Goal: Task Accomplishment & Management: Use online tool/utility

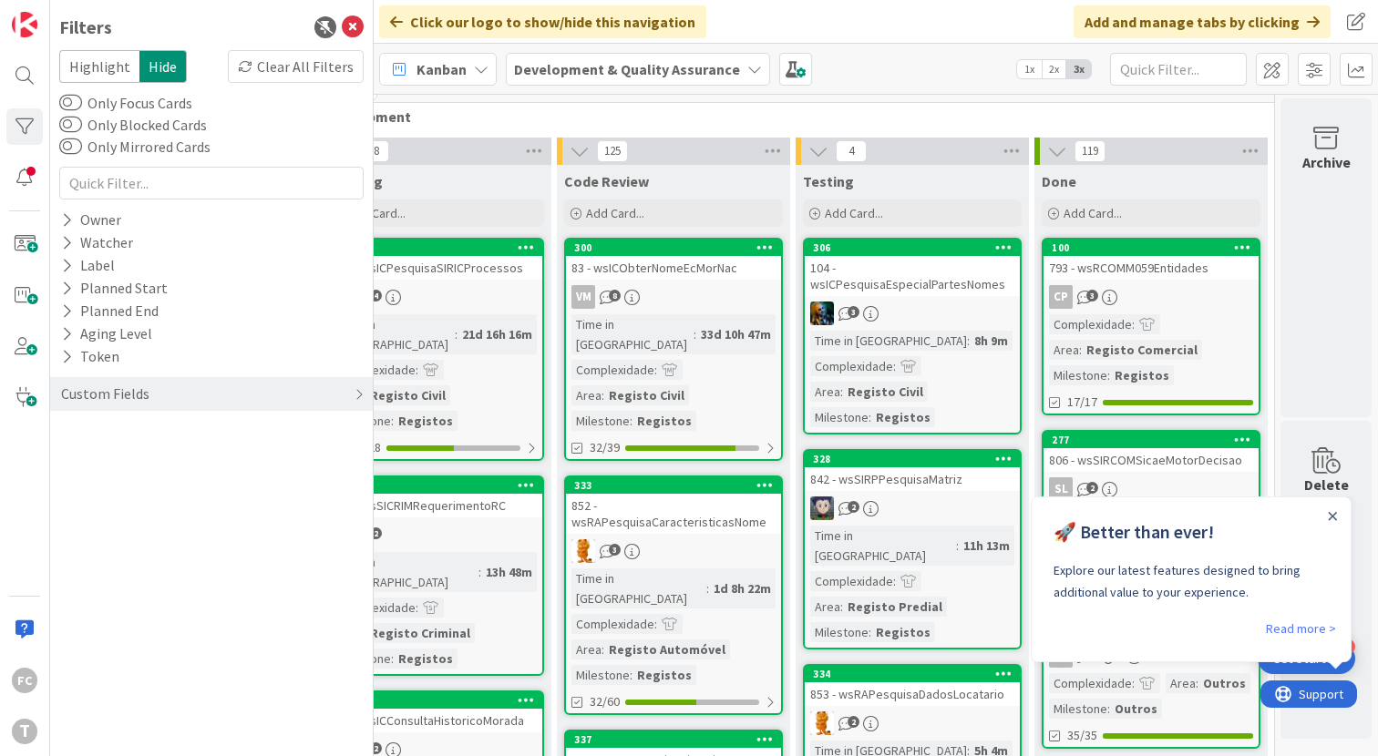
scroll to position [15, 1039]
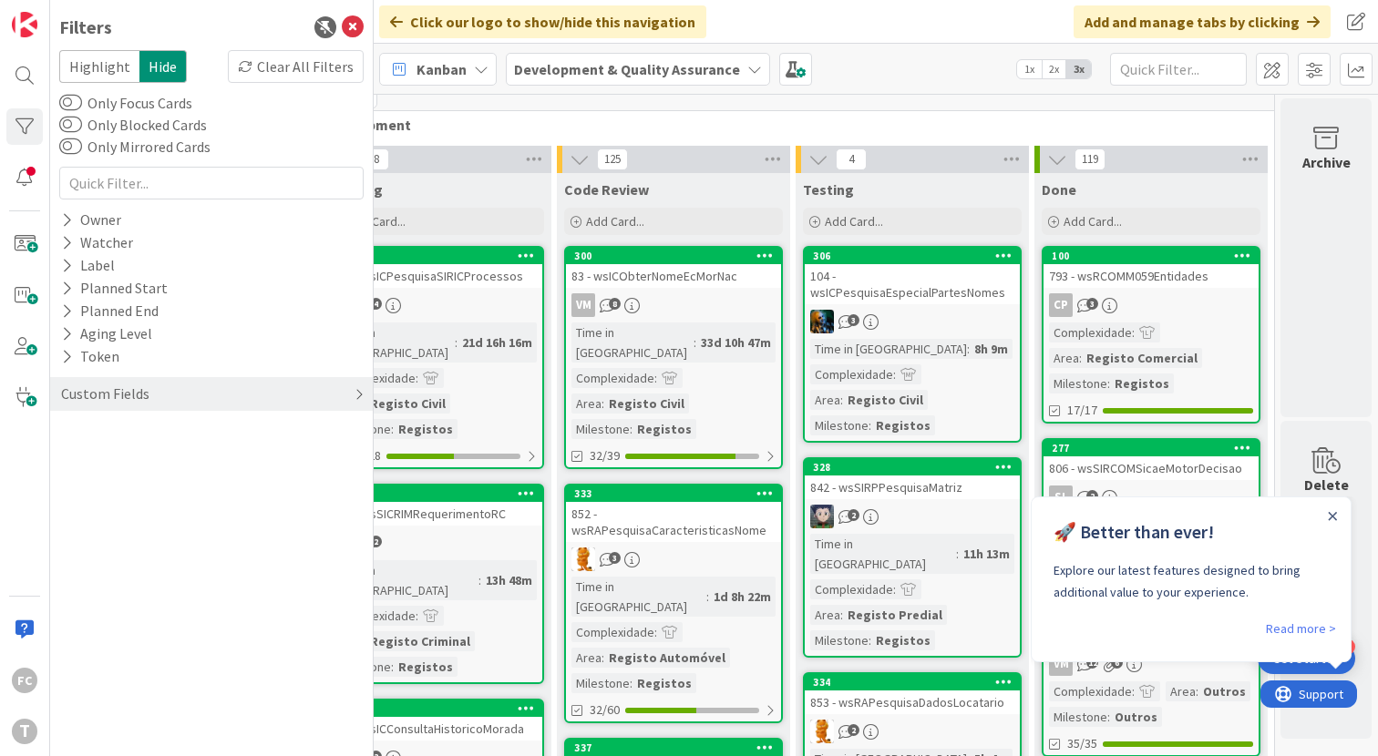
click at [107, 400] on div "Custom Fields" at bounding box center [105, 394] width 92 height 23
click at [101, 433] on button "Priority" at bounding box center [94, 431] width 71 height 23
click at [66, 507] on icon at bounding box center [70, 506] width 13 height 13
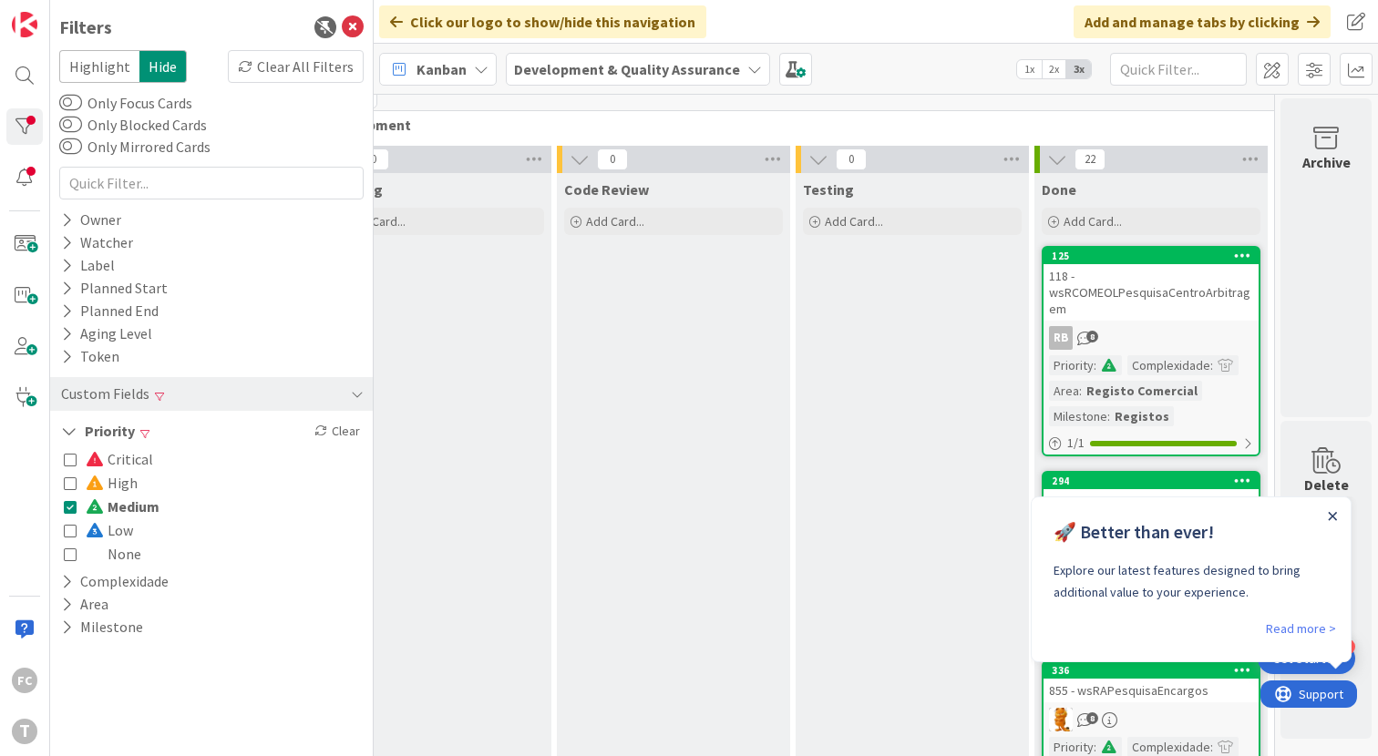
click at [1330, 517] on icon "Close Announcement" at bounding box center [1332, 516] width 8 height 8
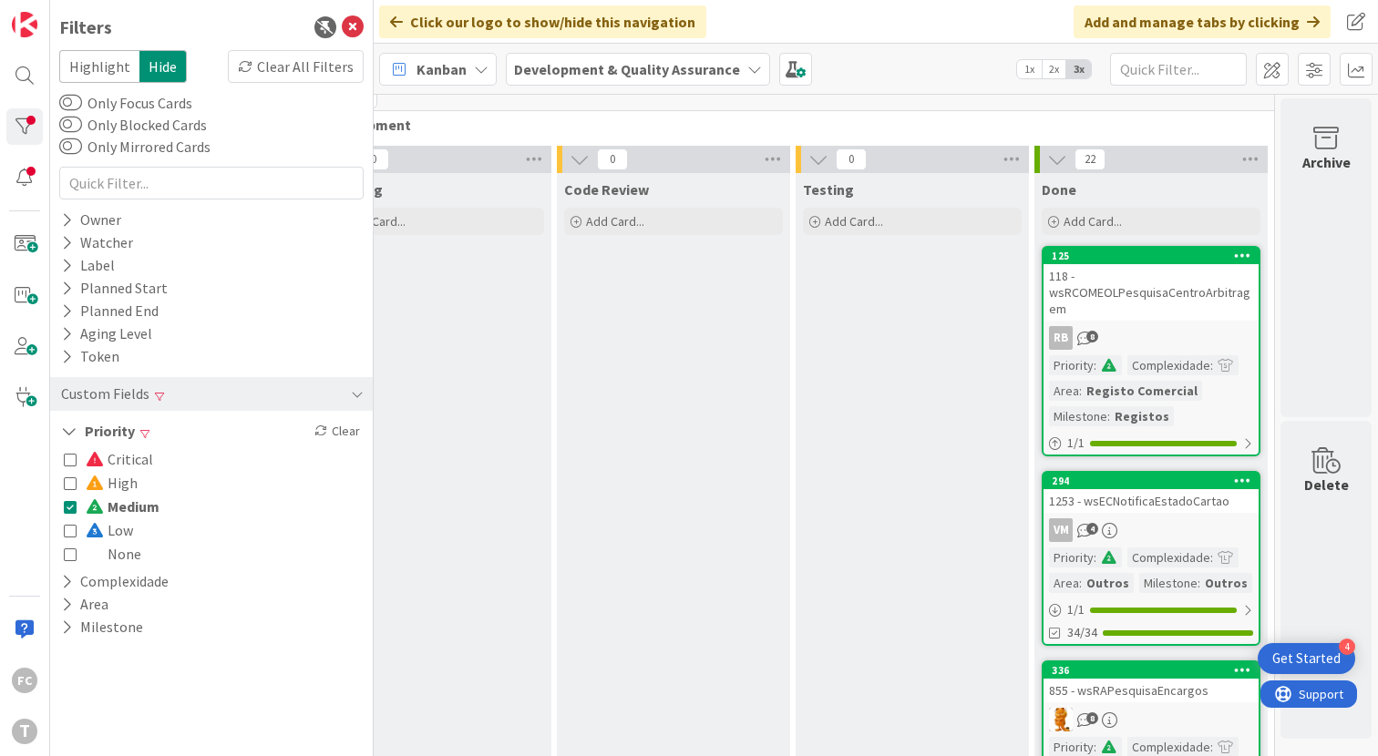
scroll to position [0, 0]
click at [70, 503] on icon at bounding box center [70, 506] width 13 height 13
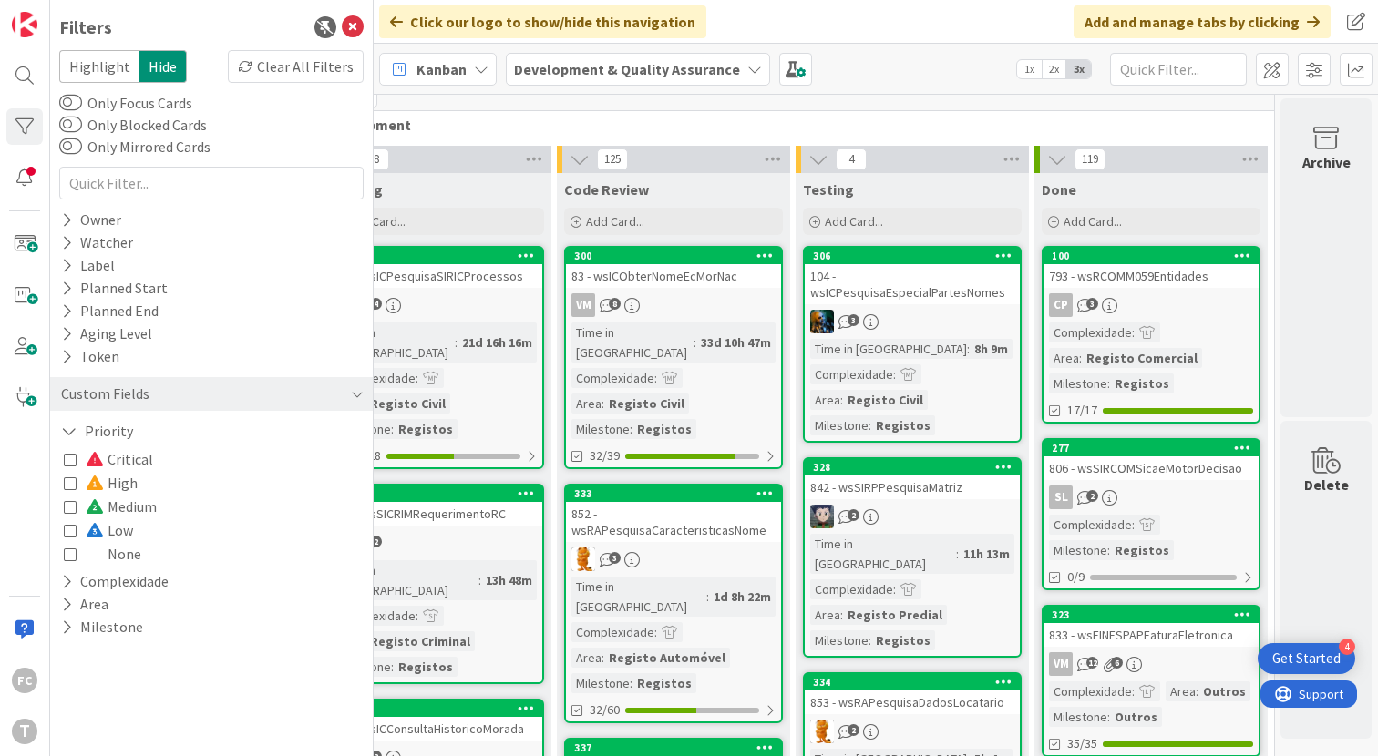
click at [69, 485] on icon at bounding box center [70, 482] width 13 height 13
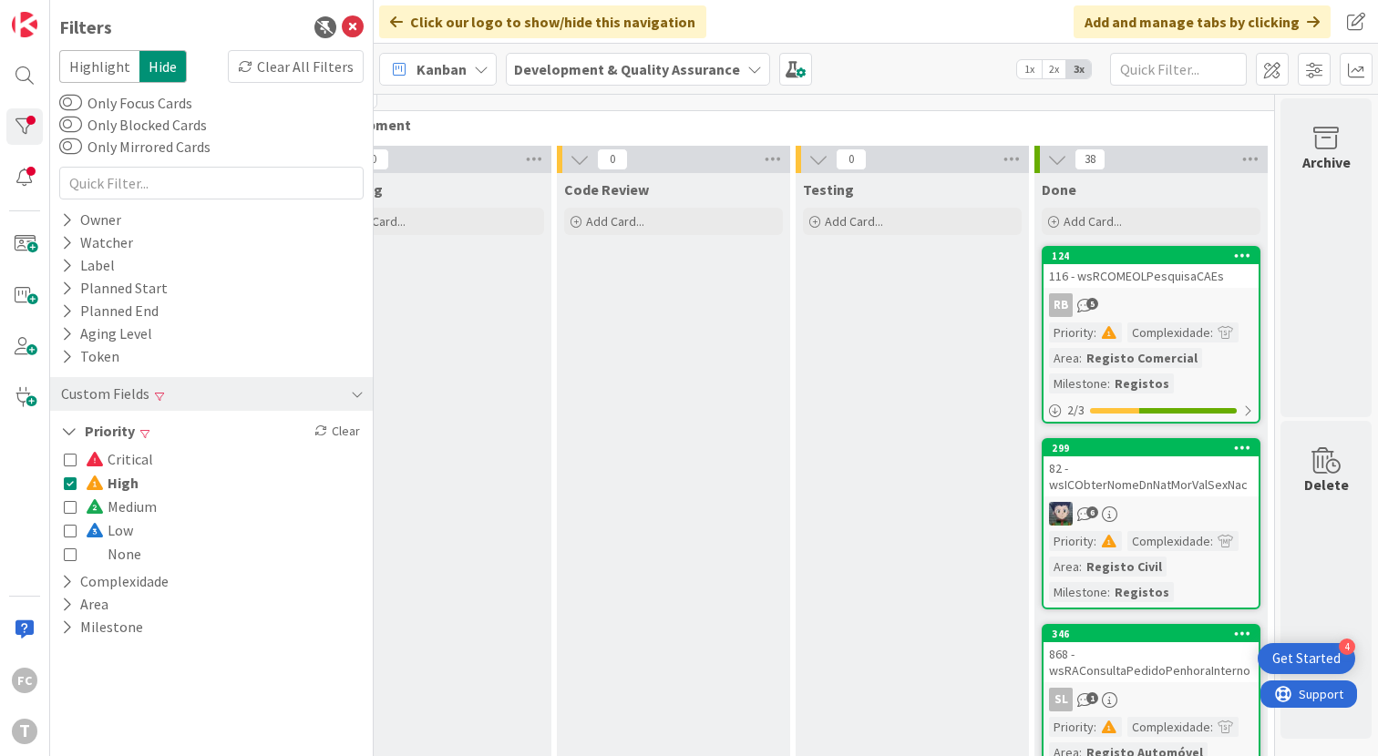
click at [69, 485] on icon at bounding box center [70, 482] width 13 height 13
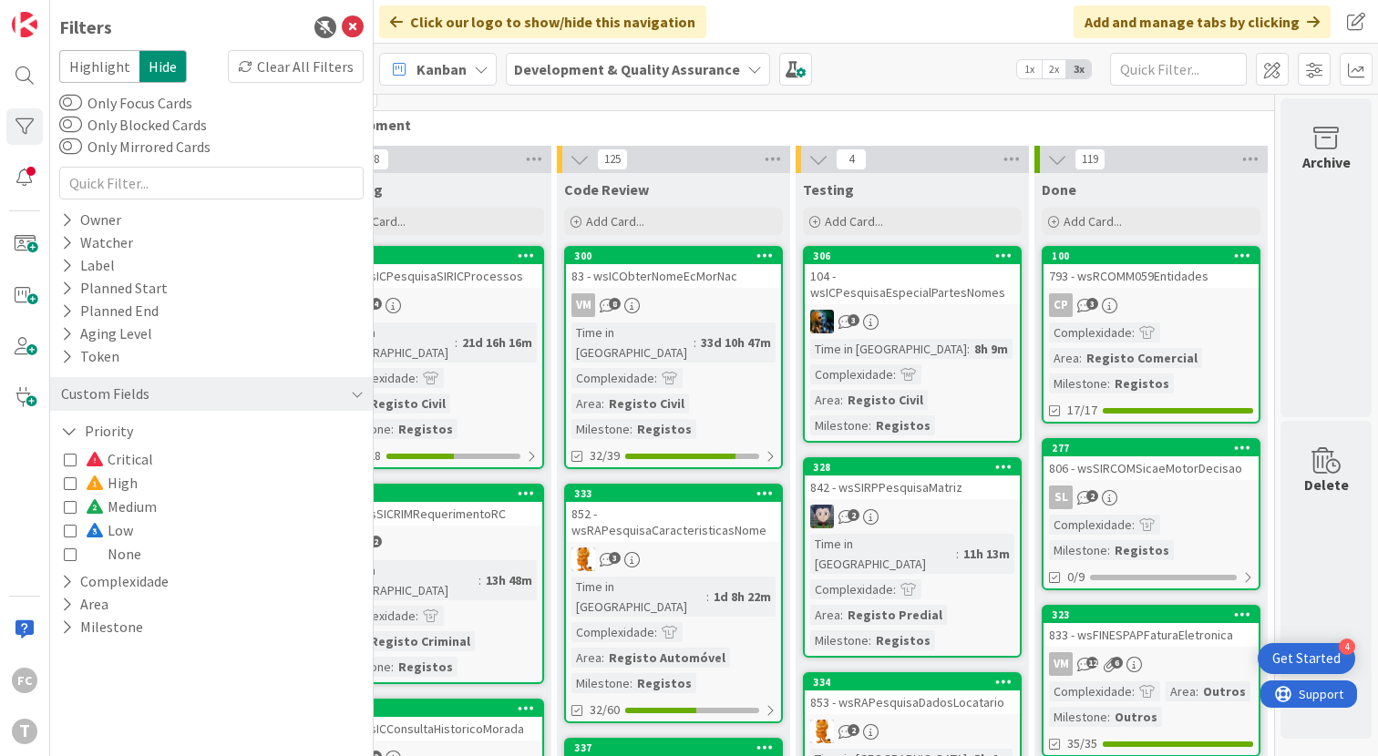
click at [71, 460] on icon at bounding box center [70, 459] width 13 height 13
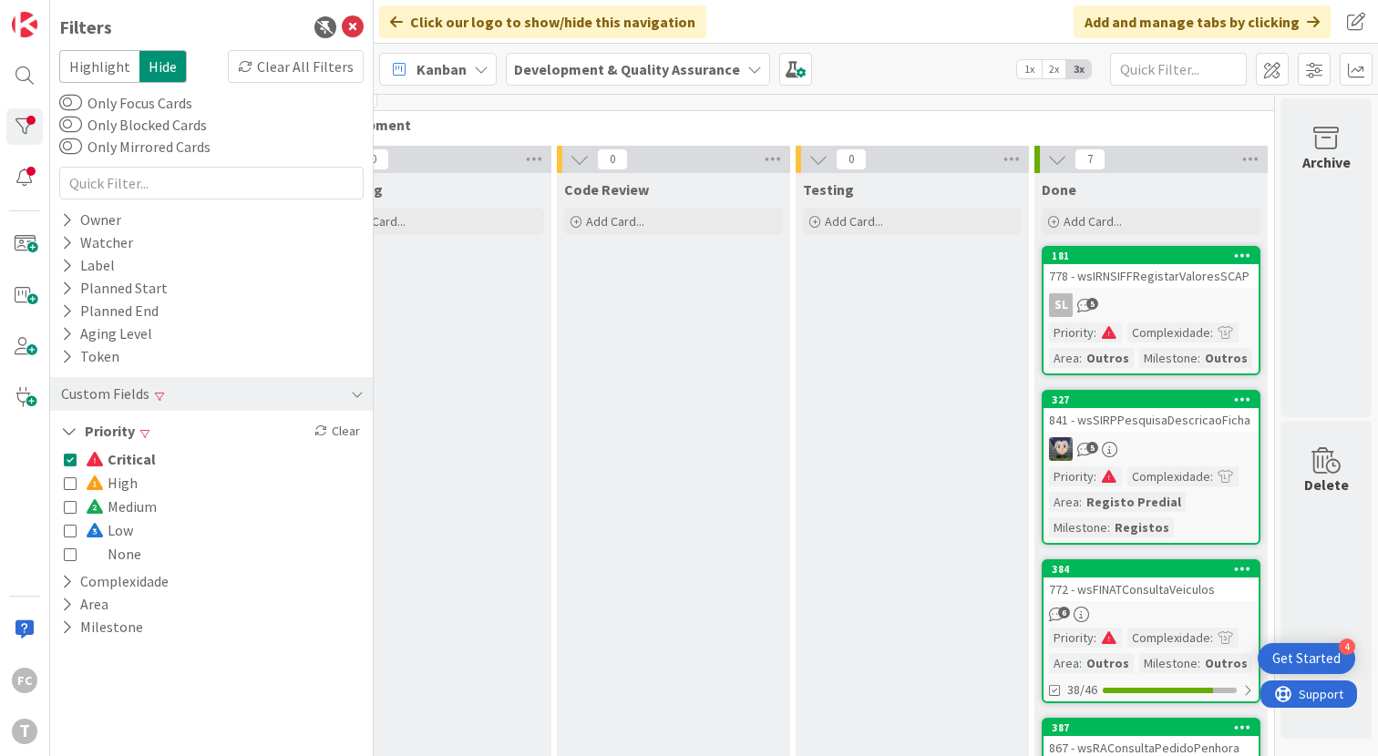
click at [71, 460] on icon at bounding box center [70, 459] width 13 height 13
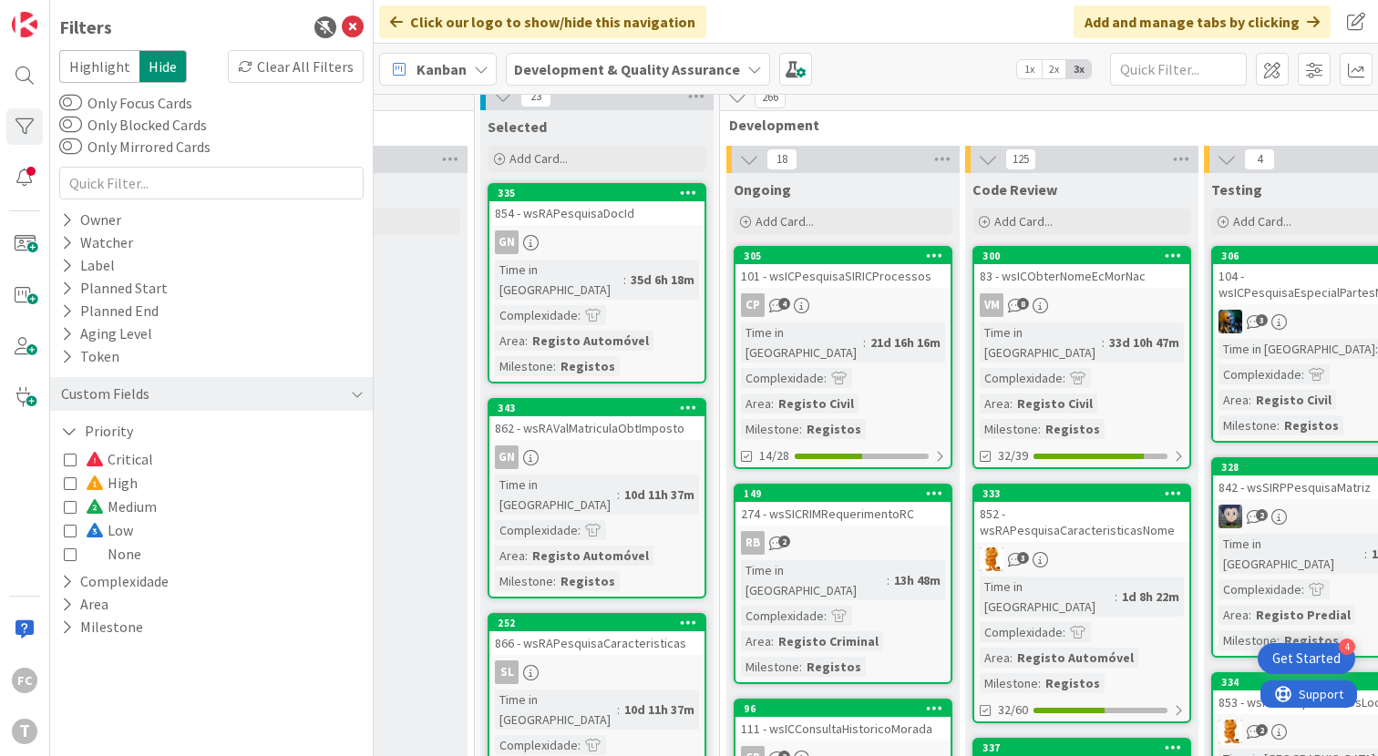
scroll to position [0, 627]
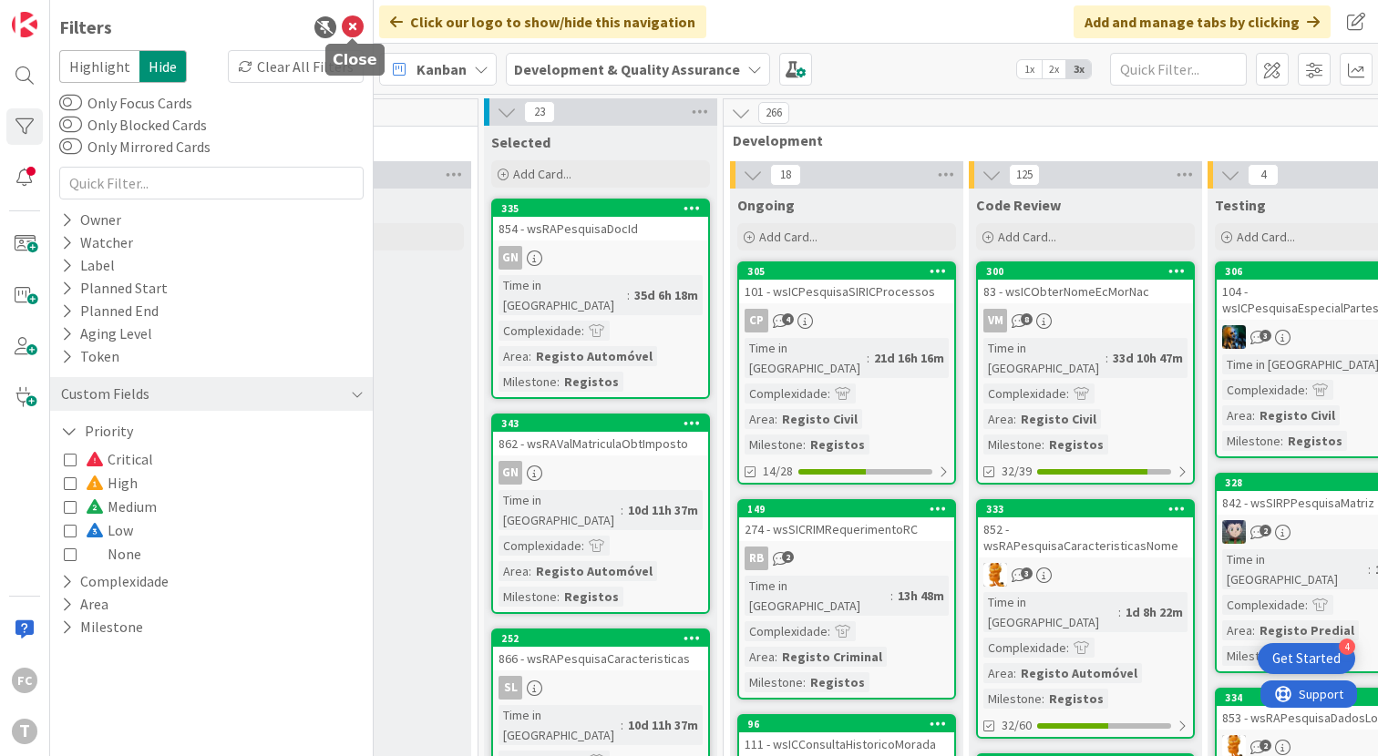
click at [353, 28] on icon at bounding box center [353, 27] width 22 height 22
